Goal: Obtain resource: Obtain resource

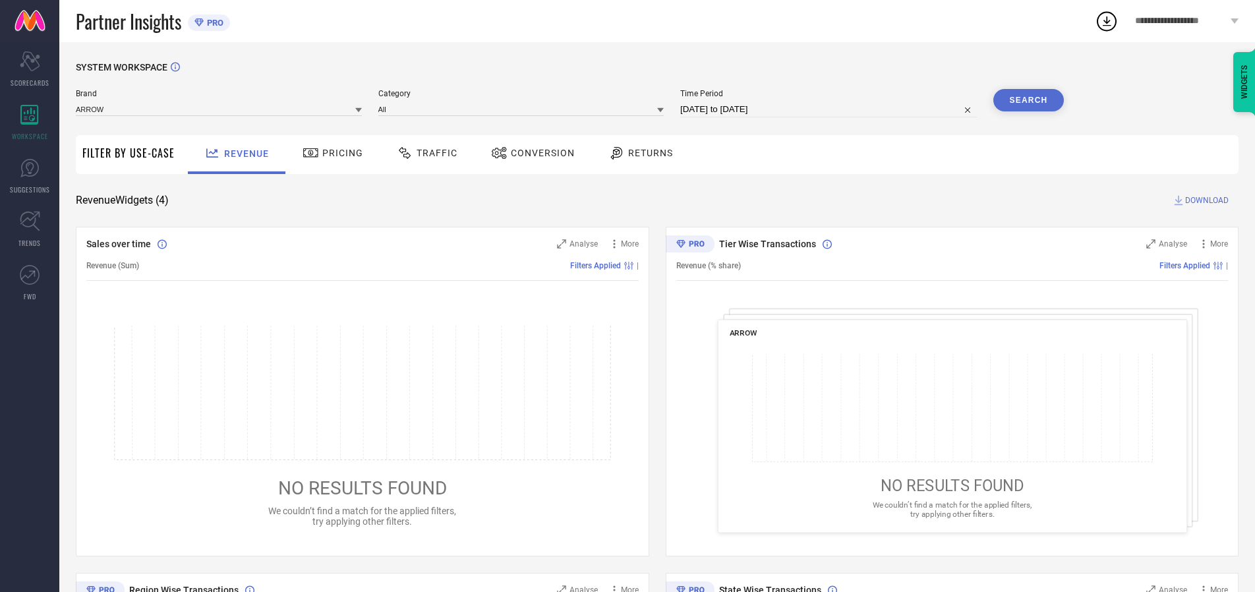
click at [424, 153] on span "Traffic" at bounding box center [437, 153] width 41 height 11
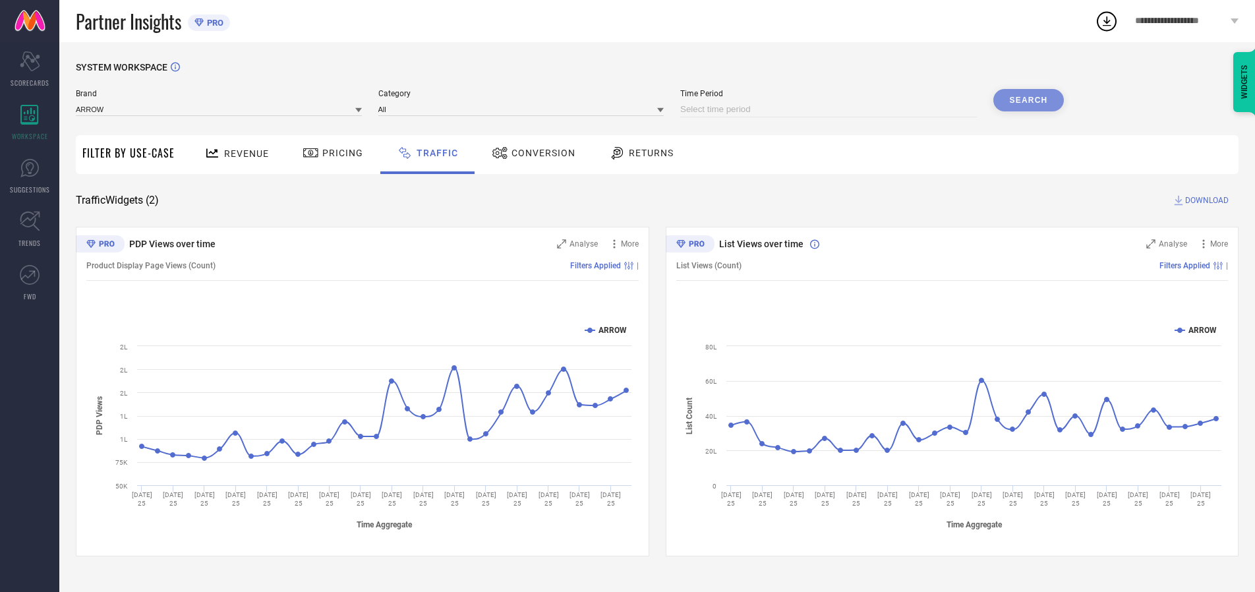
click at [831, 109] on input at bounding box center [828, 110] width 297 height 16
select select "8"
select select "2025"
select select "9"
select select "2025"
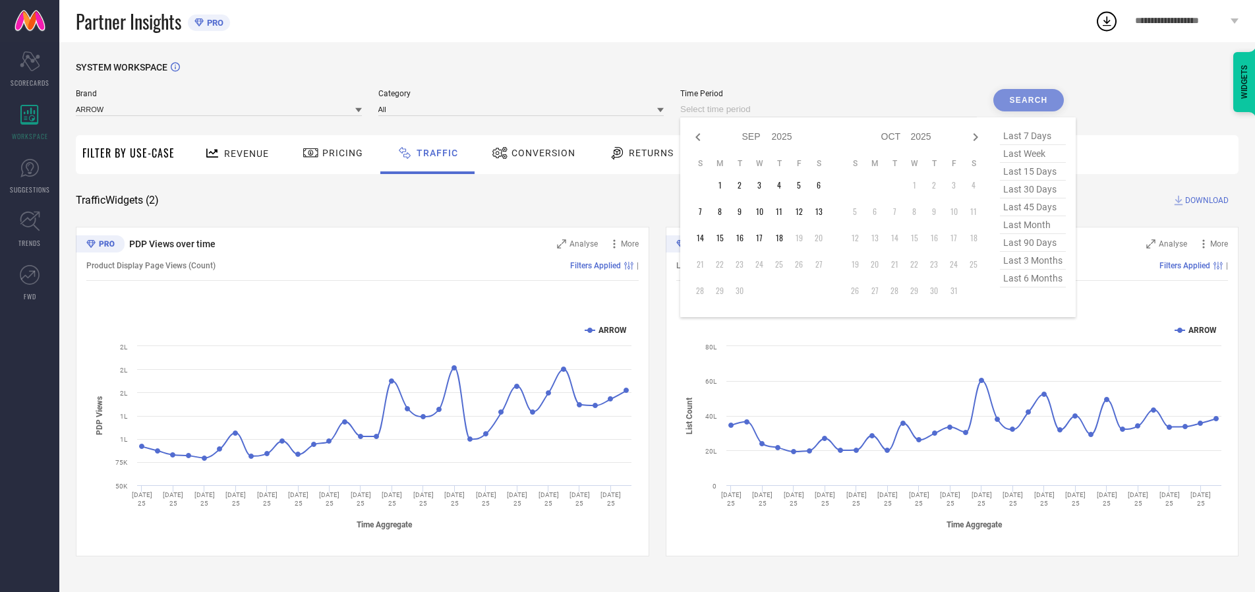
click at [783, 238] on td "18" at bounding box center [779, 238] width 20 height 20
type input "[DATE] to [DATE]"
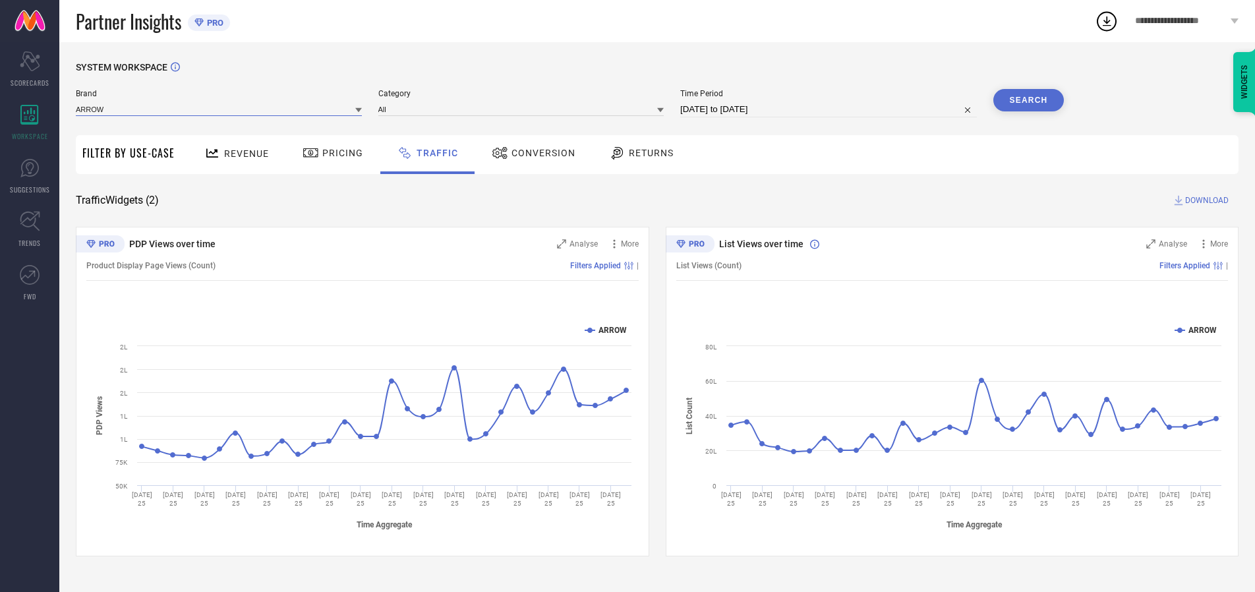
click at [220, 109] on input at bounding box center [219, 109] width 286 height 14
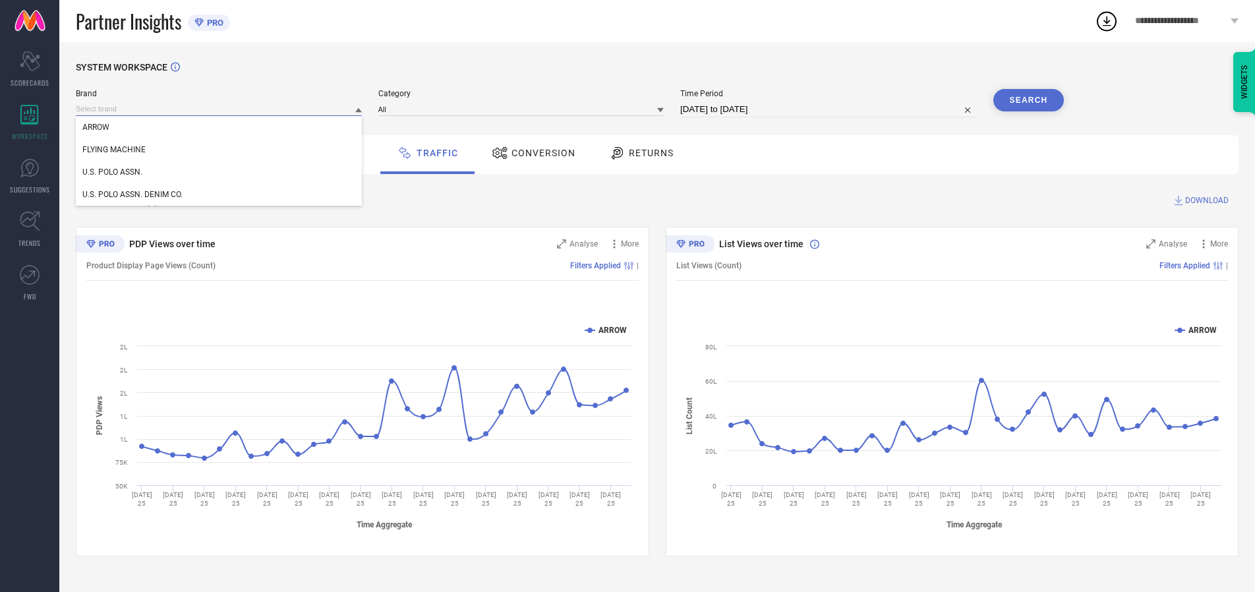
click at [220, 109] on input at bounding box center [219, 109] width 286 height 14
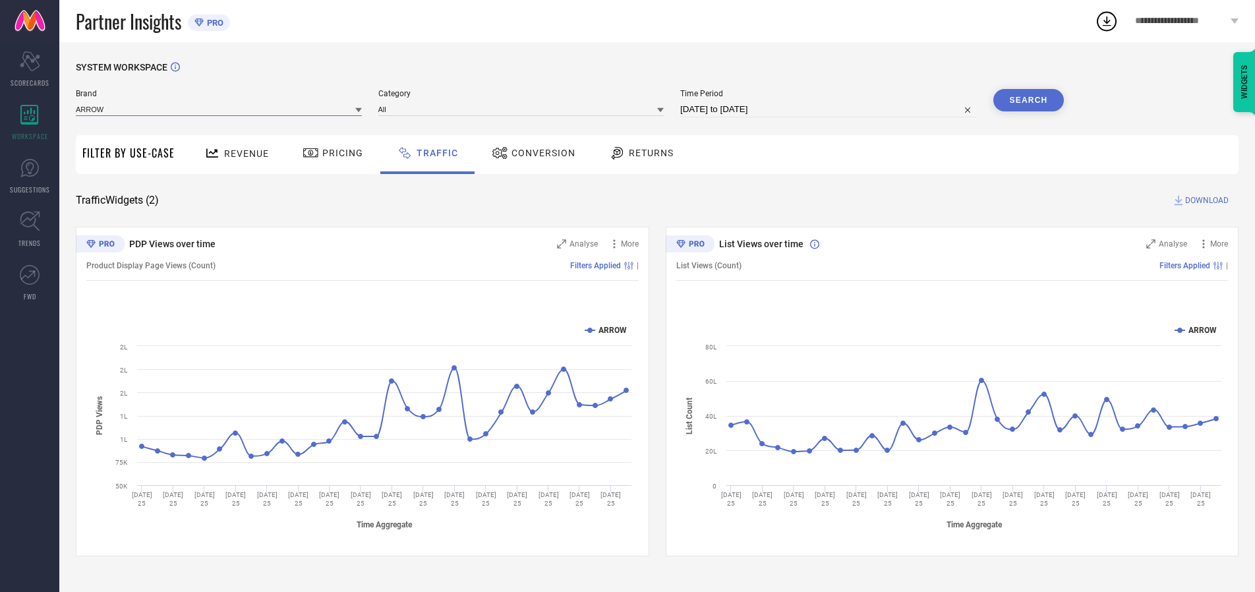
click at [220, 109] on input at bounding box center [219, 109] width 286 height 14
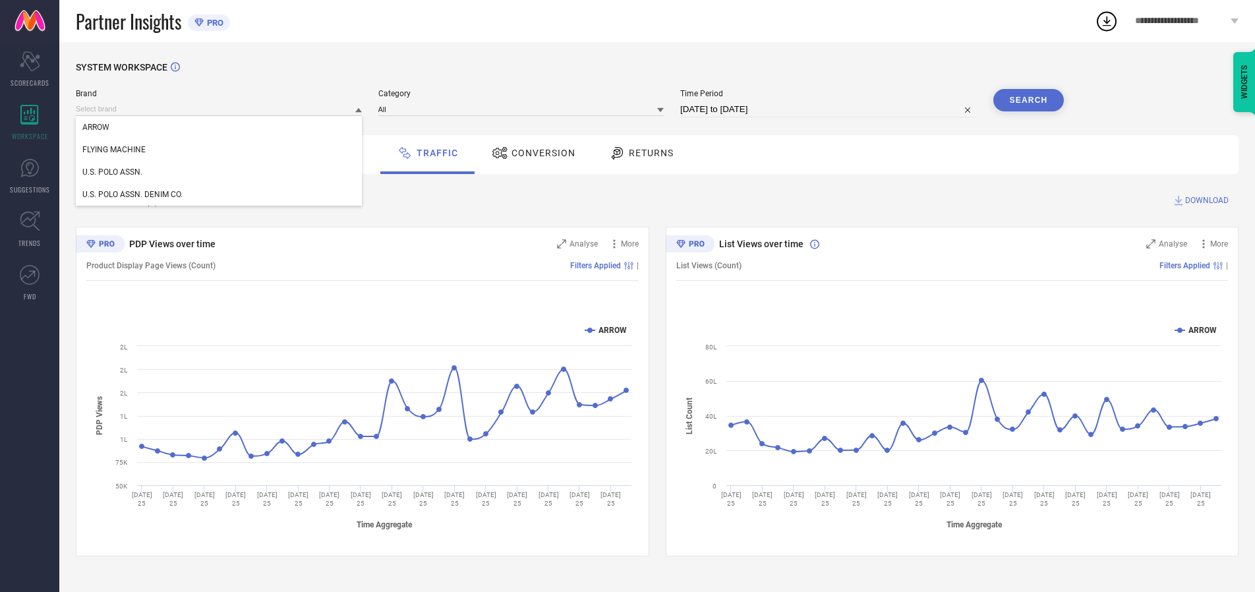
click at [220, 172] on div "U.S. POLO ASSN." at bounding box center [219, 172] width 286 height 22
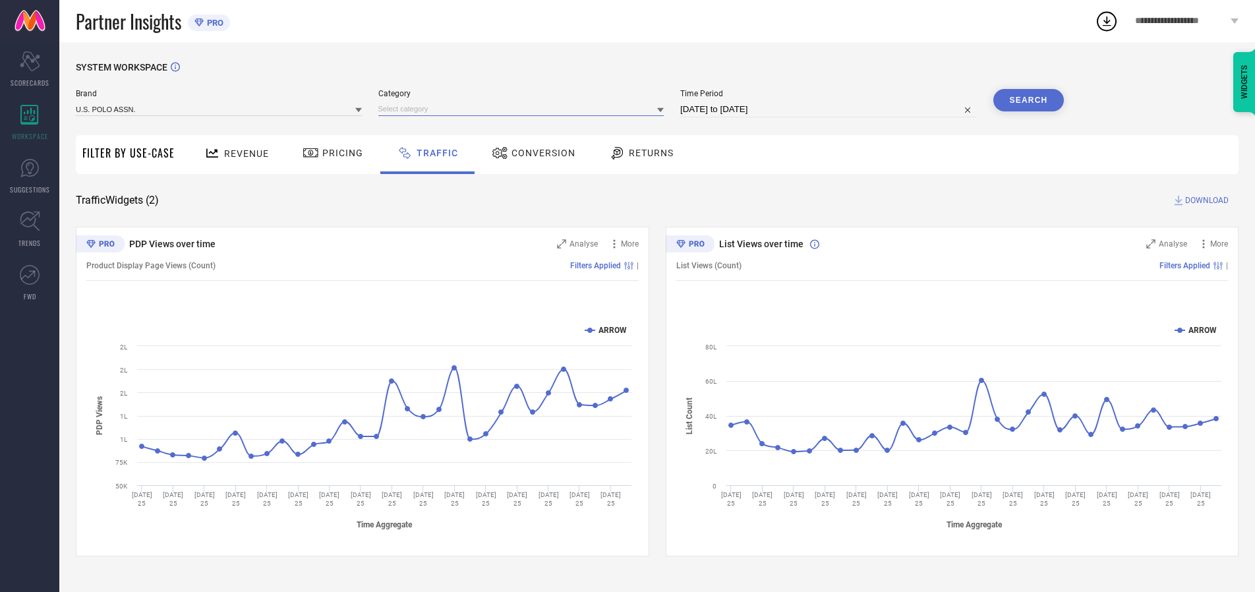
click at [524, 109] on input at bounding box center [521, 109] width 286 height 14
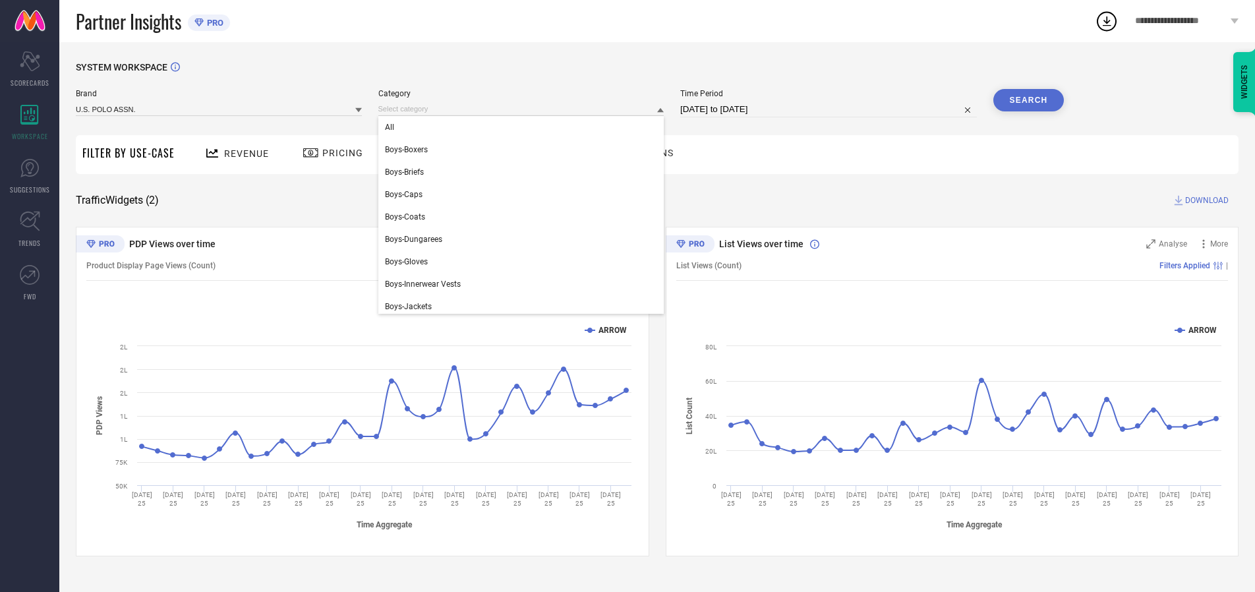
click at [524, 127] on div "All" at bounding box center [521, 127] width 286 height 22
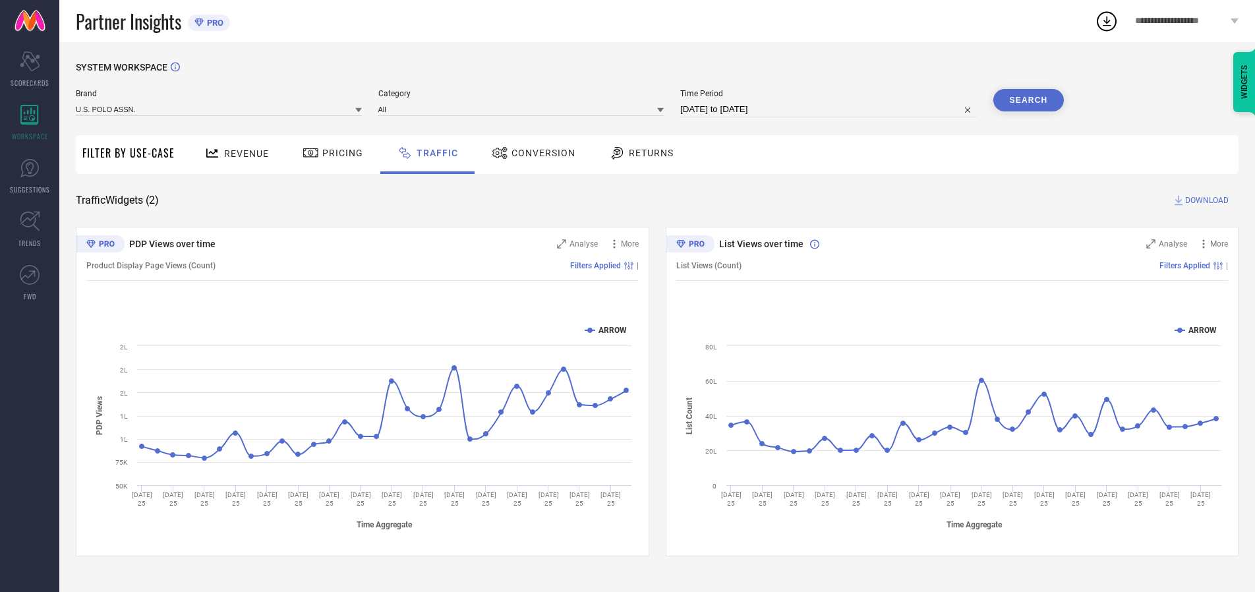
click at [1029, 100] on button "Search" at bounding box center [1029, 100] width 71 height 22
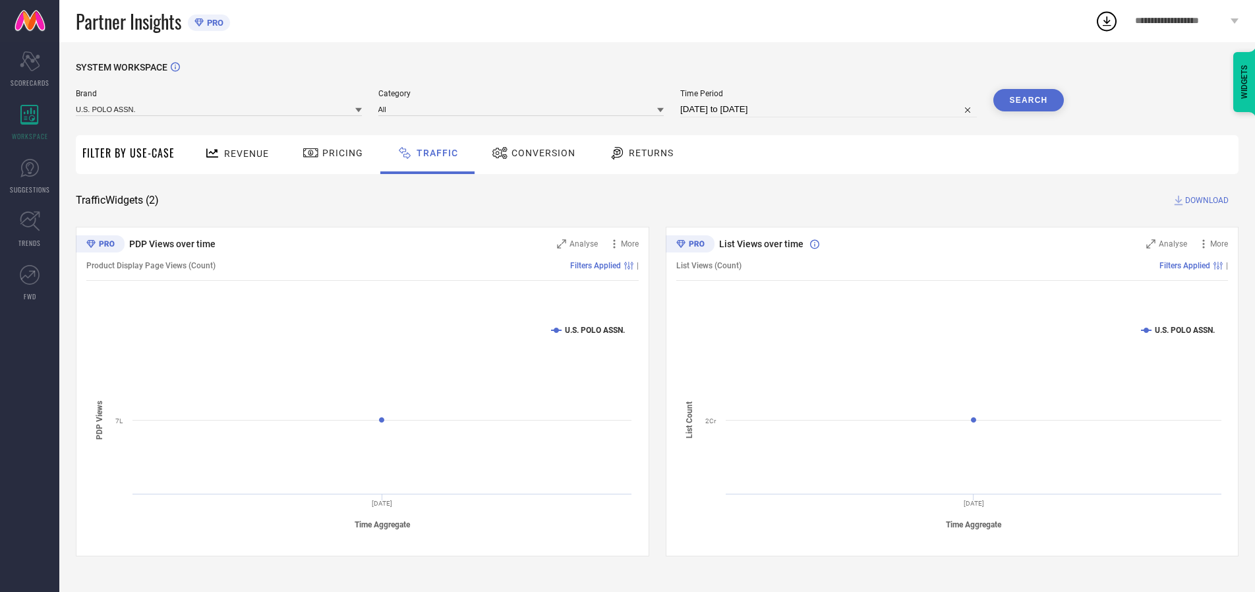
click at [1205, 200] on span "DOWNLOAD" at bounding box center [1208, 200] width 44 height 13
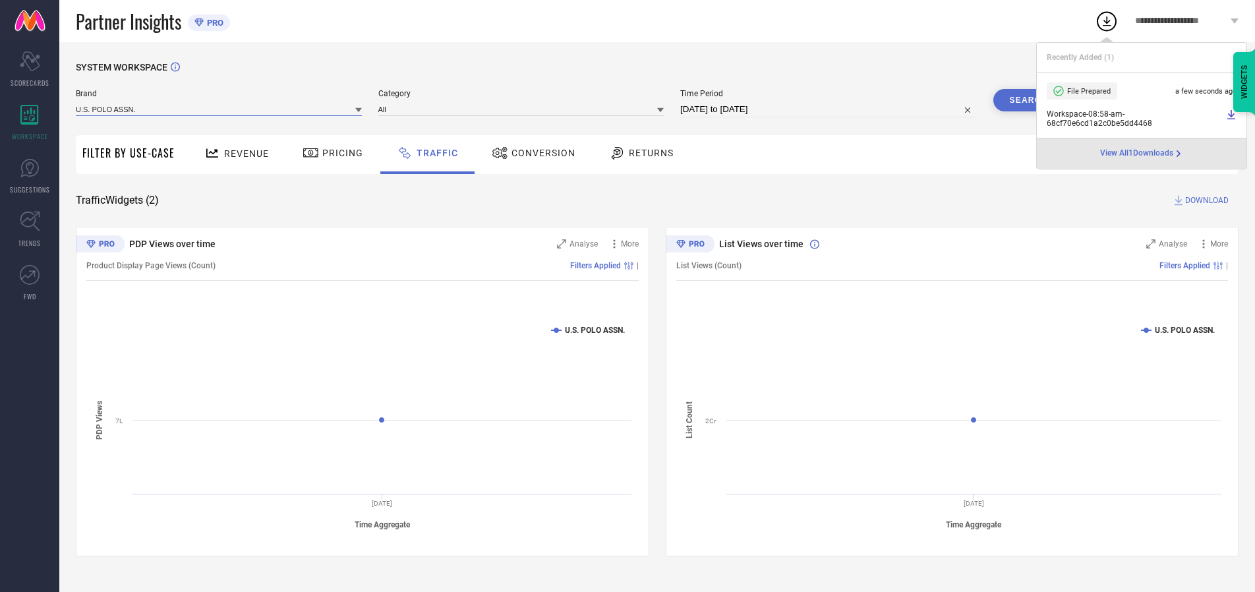
click at [220, 109] on input at bounding box center [219, 109] width 286 height 14
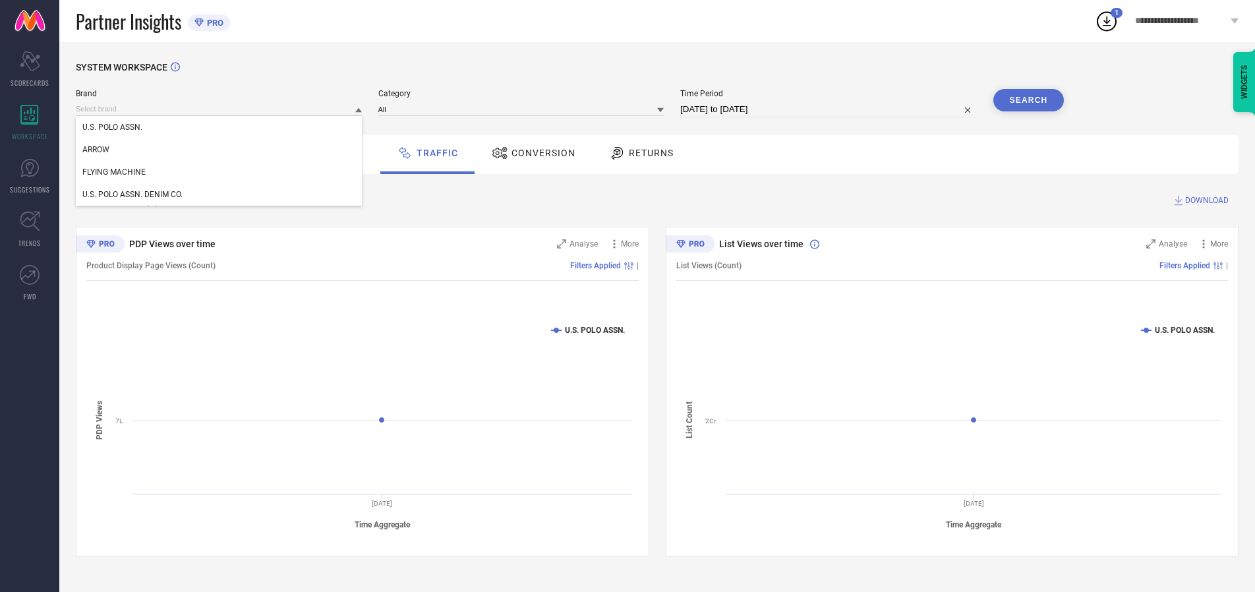
click at [220, 195] on div "U.S. POLO ASSN. DENIM CO." at bounding box center [219, 194] width 286 height 22
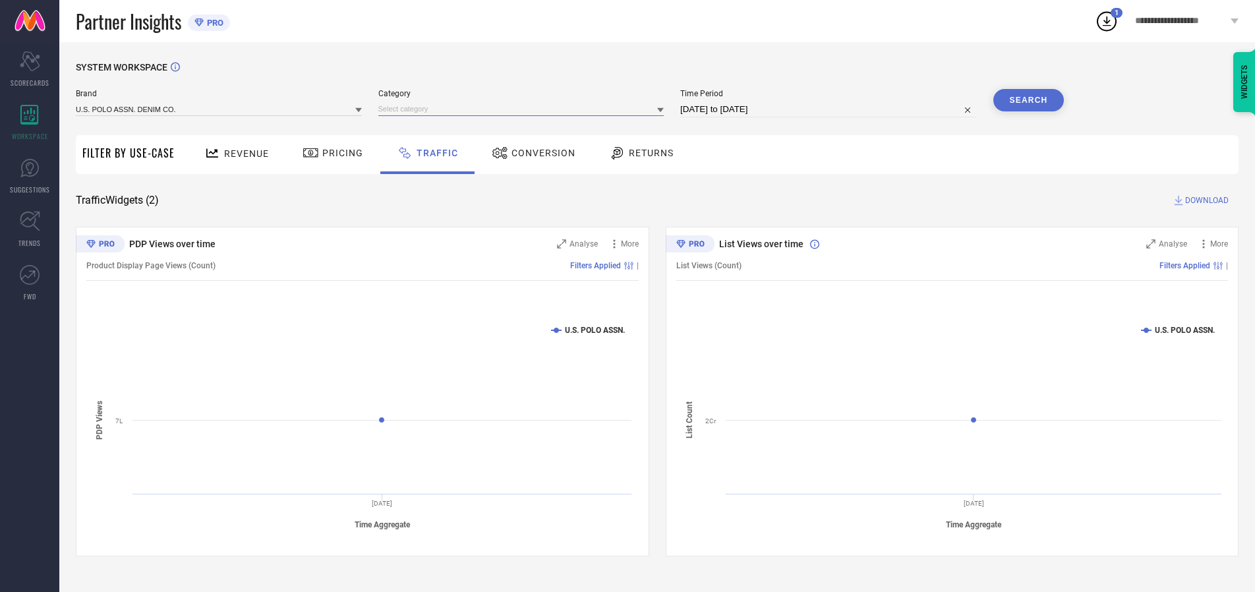
click at [524, 109] on input at bounding box center [521, 109] width 286 height 14
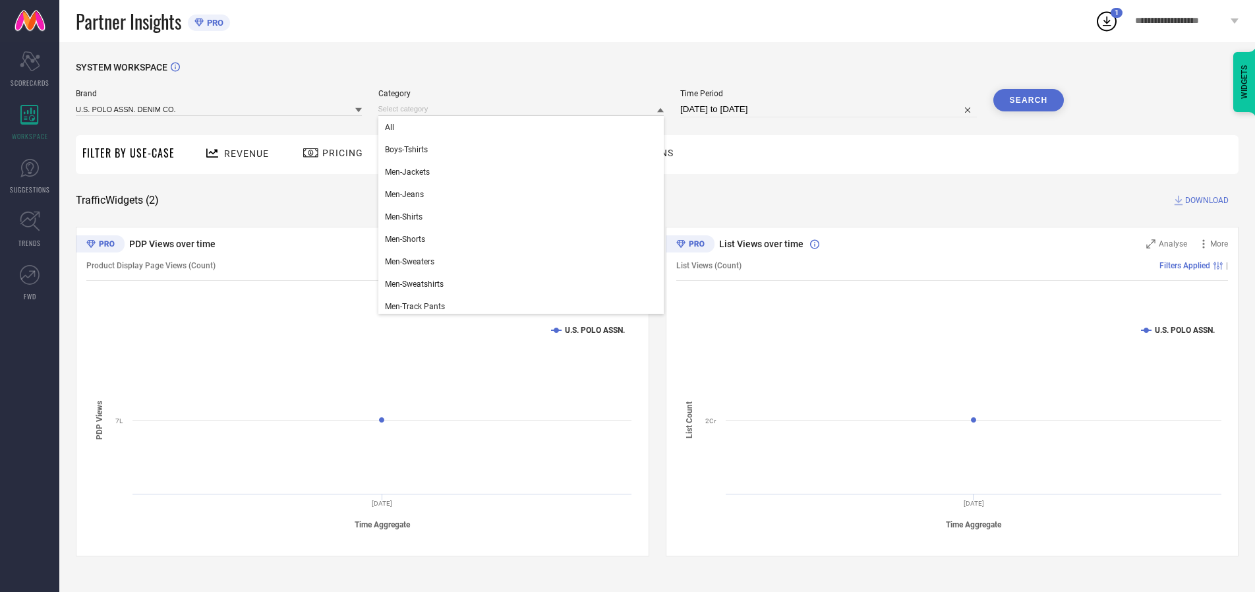
click at [524, 127] on div "All" at bounding box center [521, 127] width 286 height 22
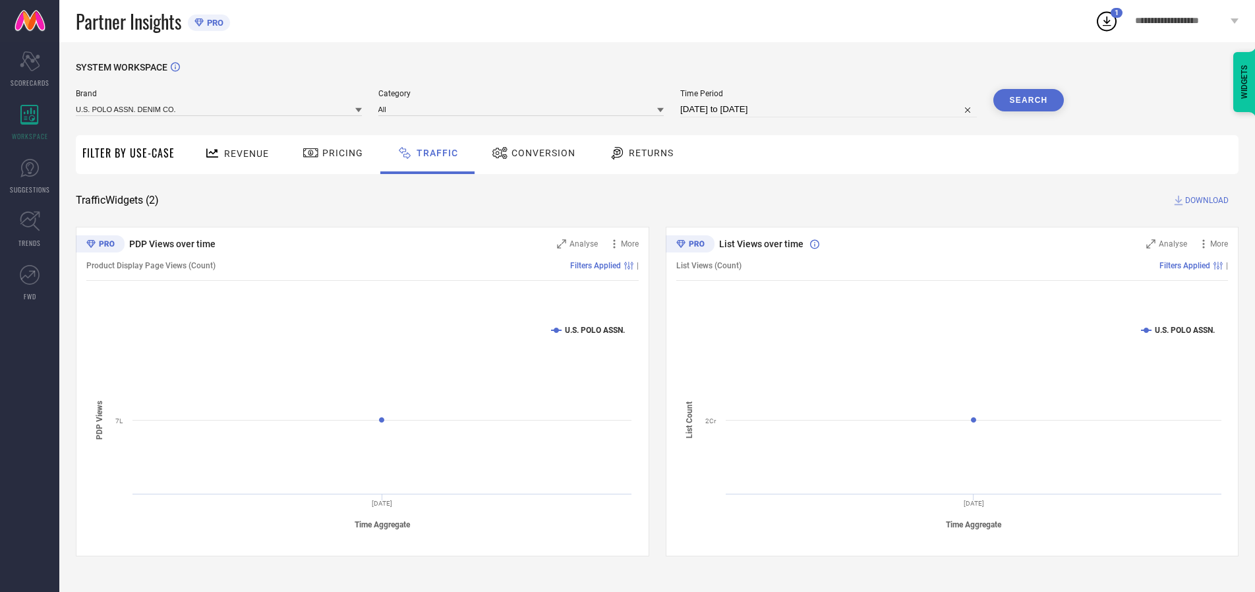
click at [1029, 100] on button "Search" at bounding box center [1029, 100] width 71 height 22
click at [1205, 200] on span "DOWNLOAD" at bounding box center [1208, 200] width 44 height 13
